Goal: Task Accomplishment & Management: Understand process/instructions

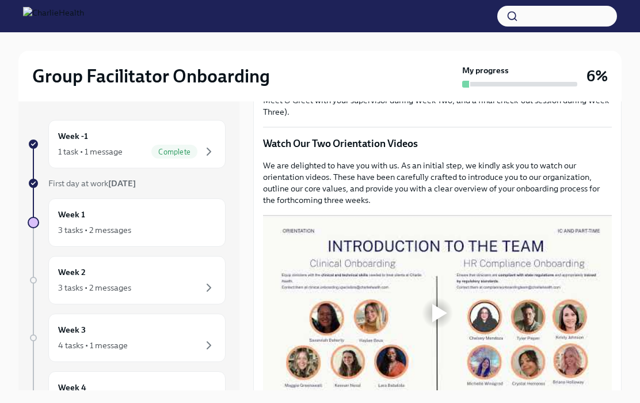
scroll to position [453, 0]
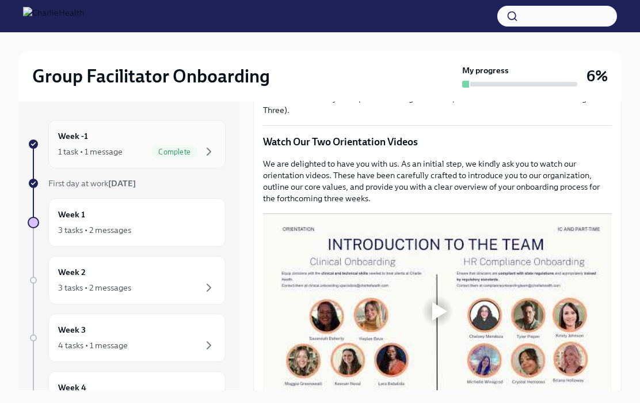
click at [152, 145] on div "Complete" at bounding box center [183, 152] width 65 height 14
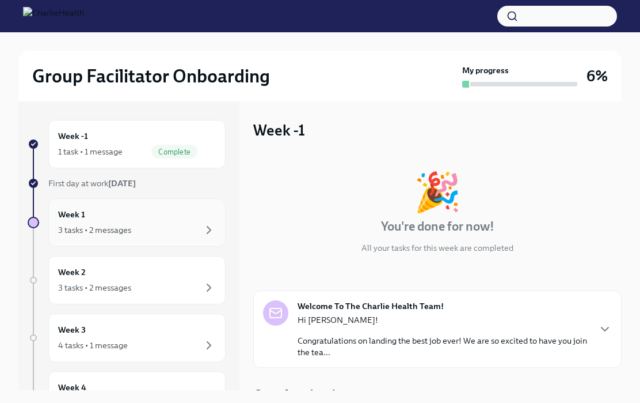
click at [132, 227] on div "3 tasks • 2 messages" at bounding box center [137, 230] width 158 height 14
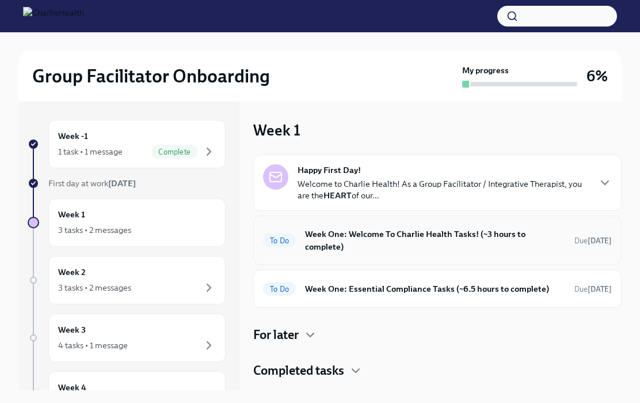
click at [434, 237] on h6 "Week One: Welcome To Charlie Health Tasks! (~3 hours to complete)" at bounding box center [435, 239] width 260 height 25
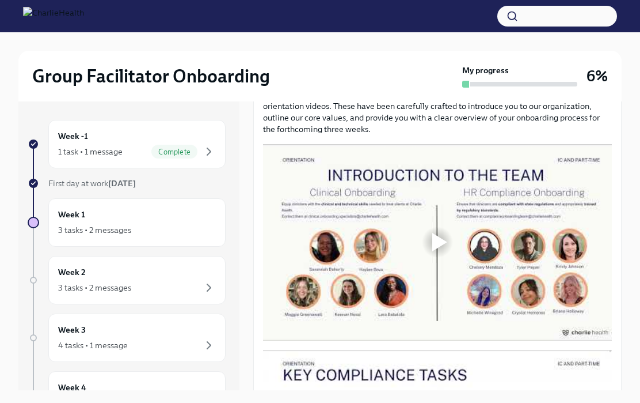
scroll to position [522, 0]
click at [458, 241] on div at bounding box center [437, 242] width 349 height 196
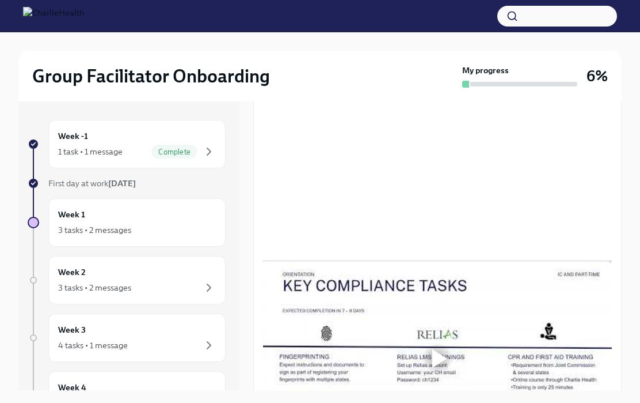
scroll to position [817, 0]
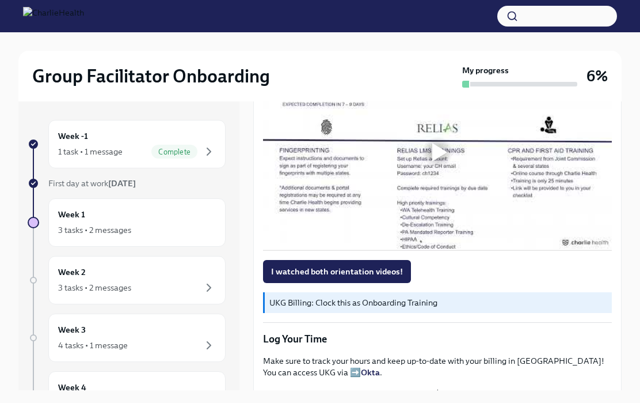
click at [434, 171] on div at bounding box center [437, 152] width 349 height 196
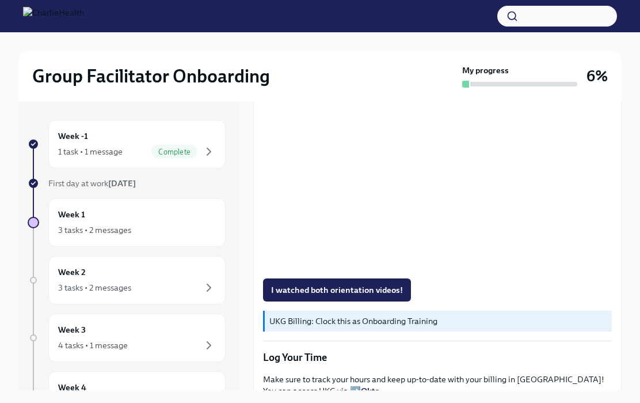
scroll to position [798, 0]
